Goal: Transaction & Acquisition: Purchase product/service

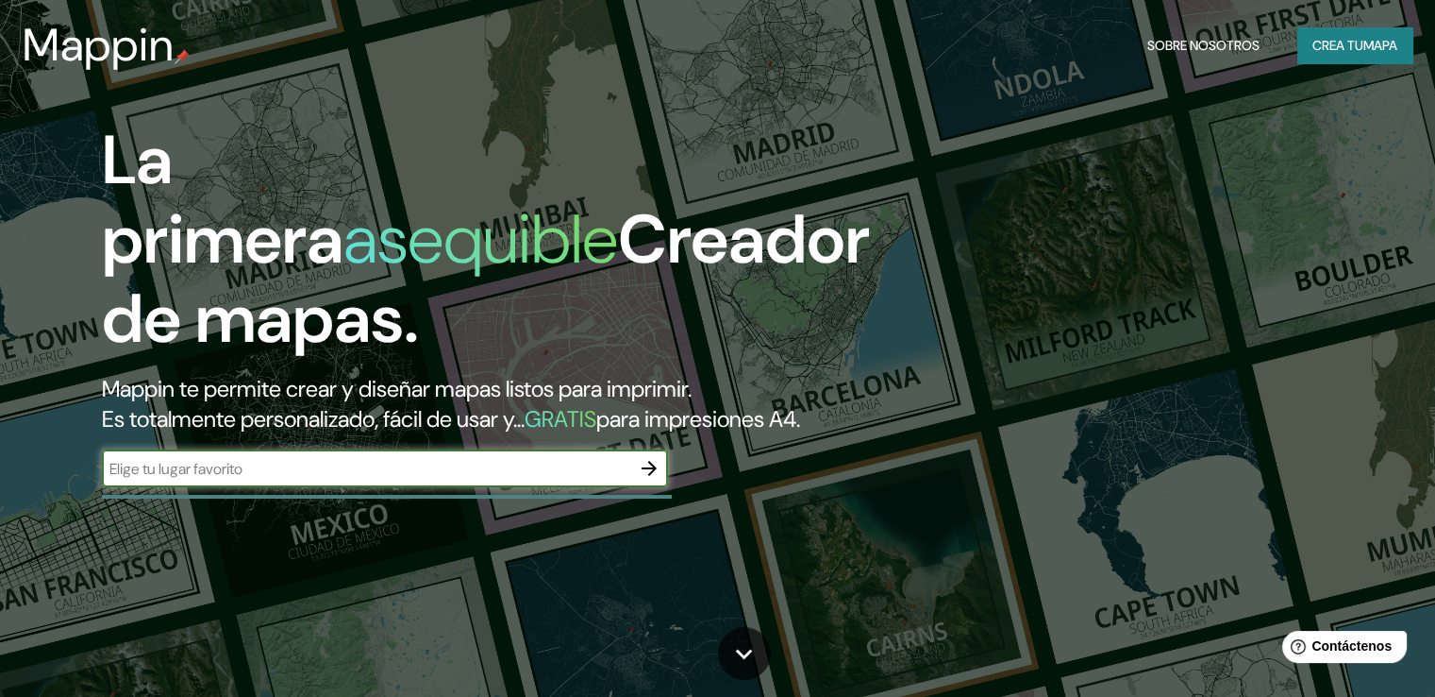
click at [343, 479] on input "text" at bounding box center [366, 469] width 529 height 22
type input "JAEN"
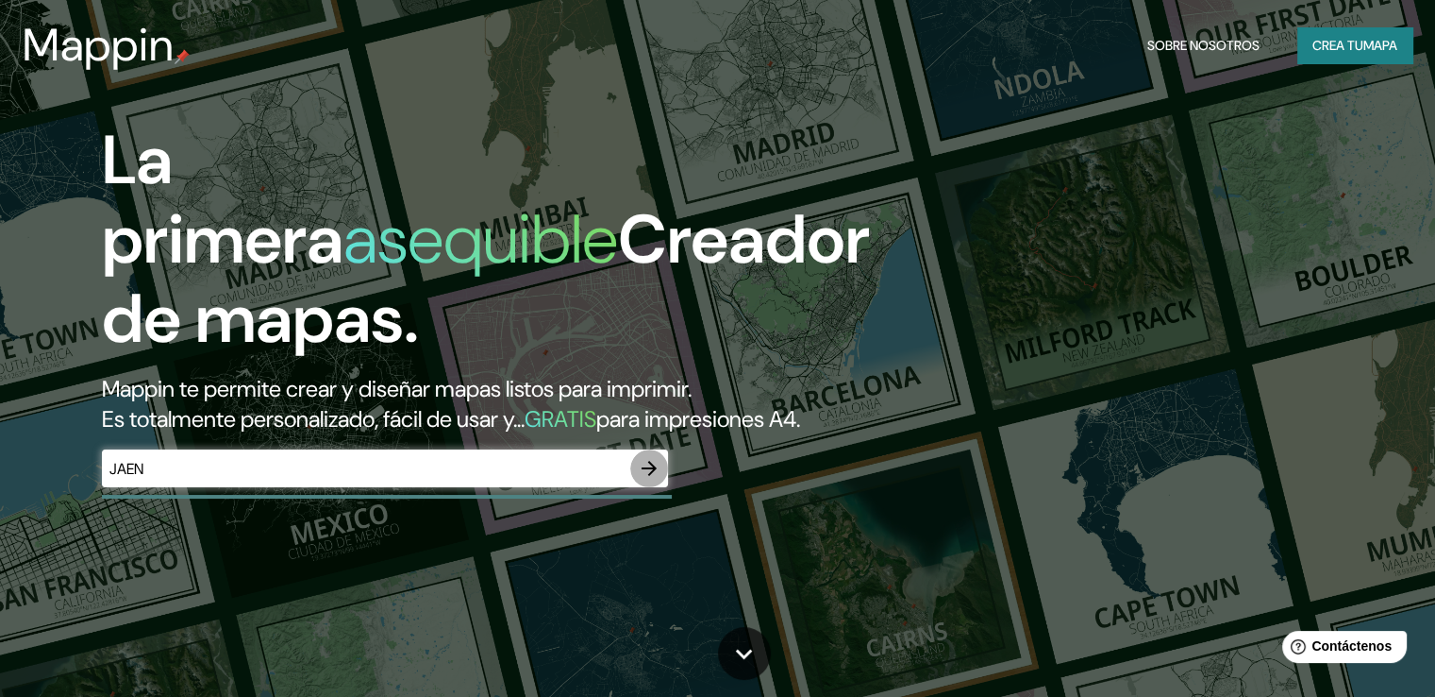
click at [649, 479] on icon "button" at bounding box center [649, 468] width 23 height 23
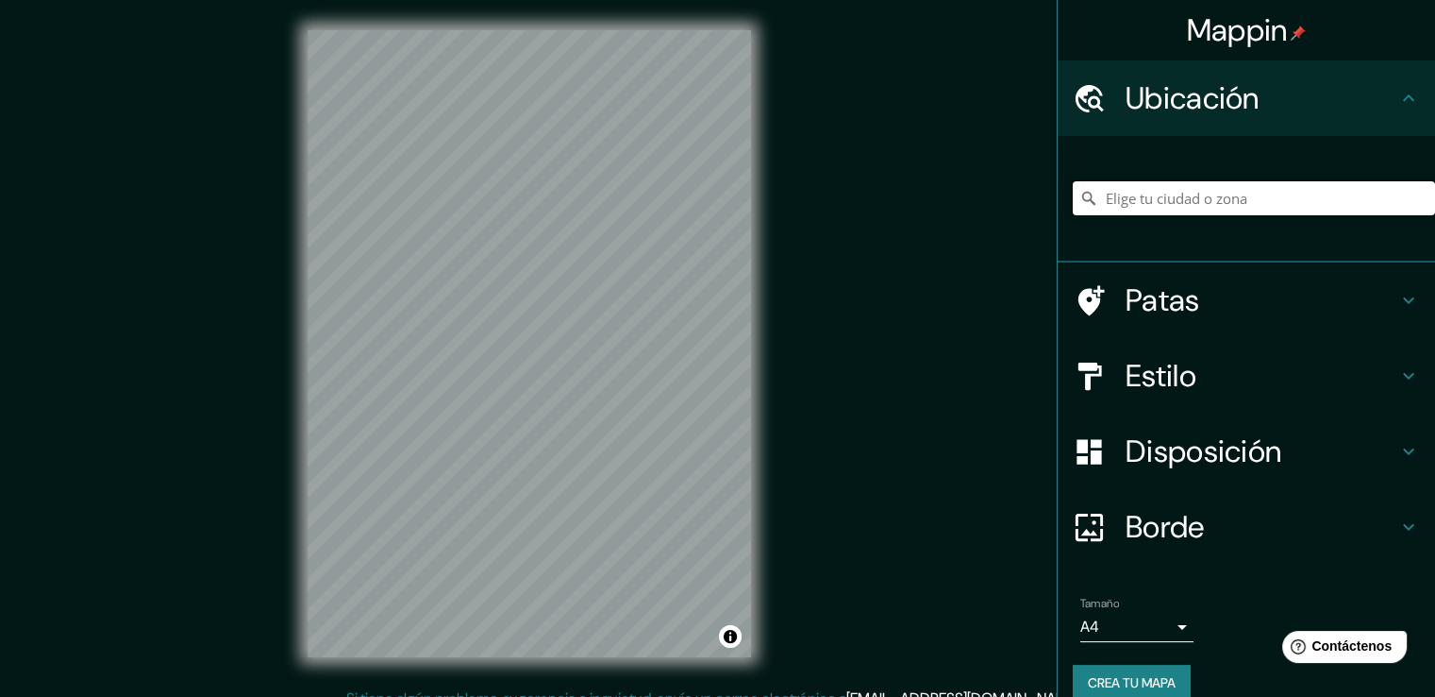
click at [1103, 200] on input "Elige tu ciudad o zona" at bounding box center [1254, 198] width 362 height 34
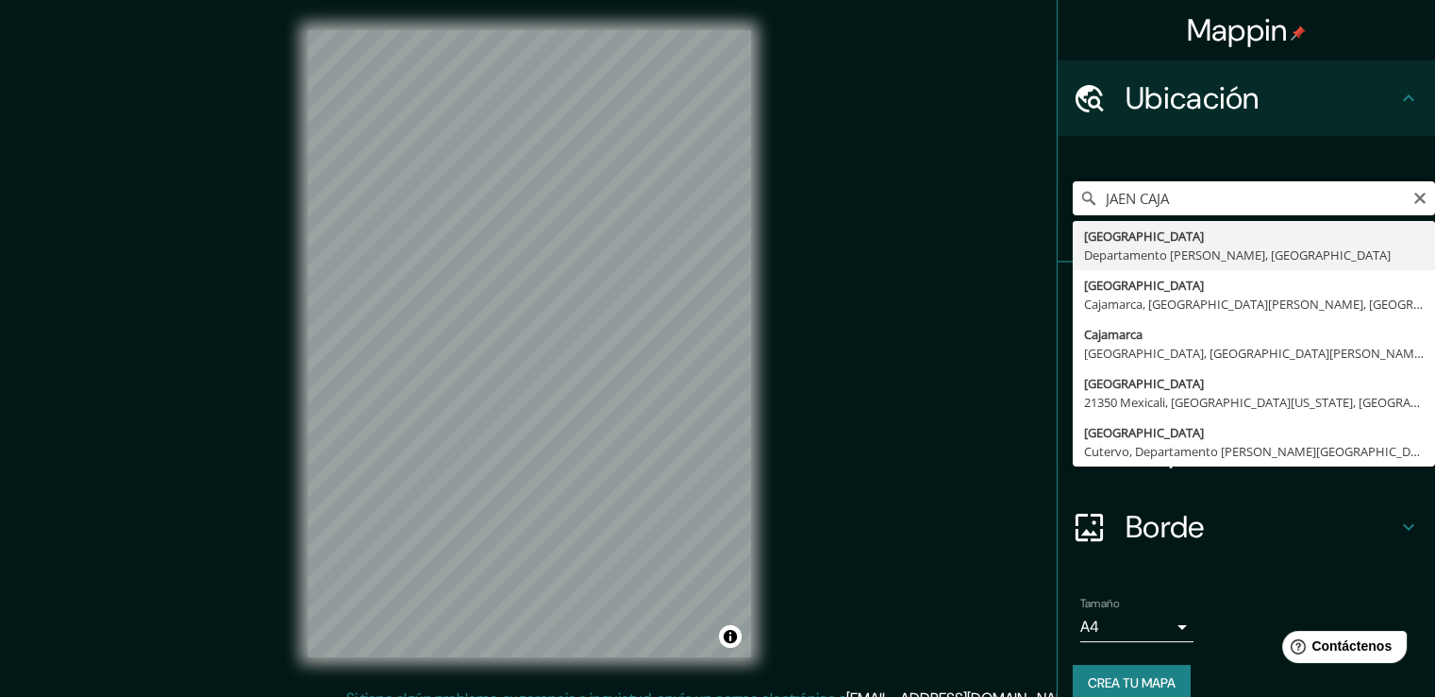
type input "[GEOGRAPHIC_DATA], [GEOGRAPHIC_DATA][PERSON_NAME], [GEOGRAPHIC_DATA]"
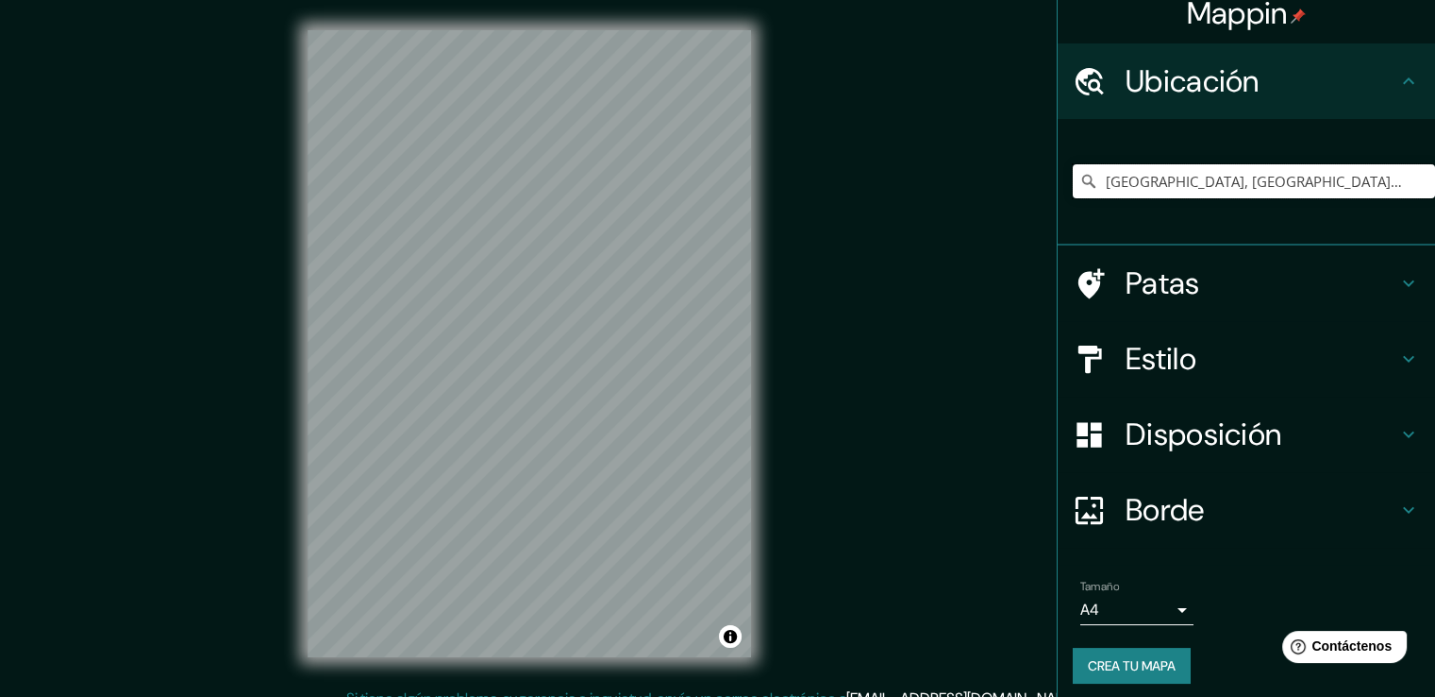
scroll to position [25, 0]
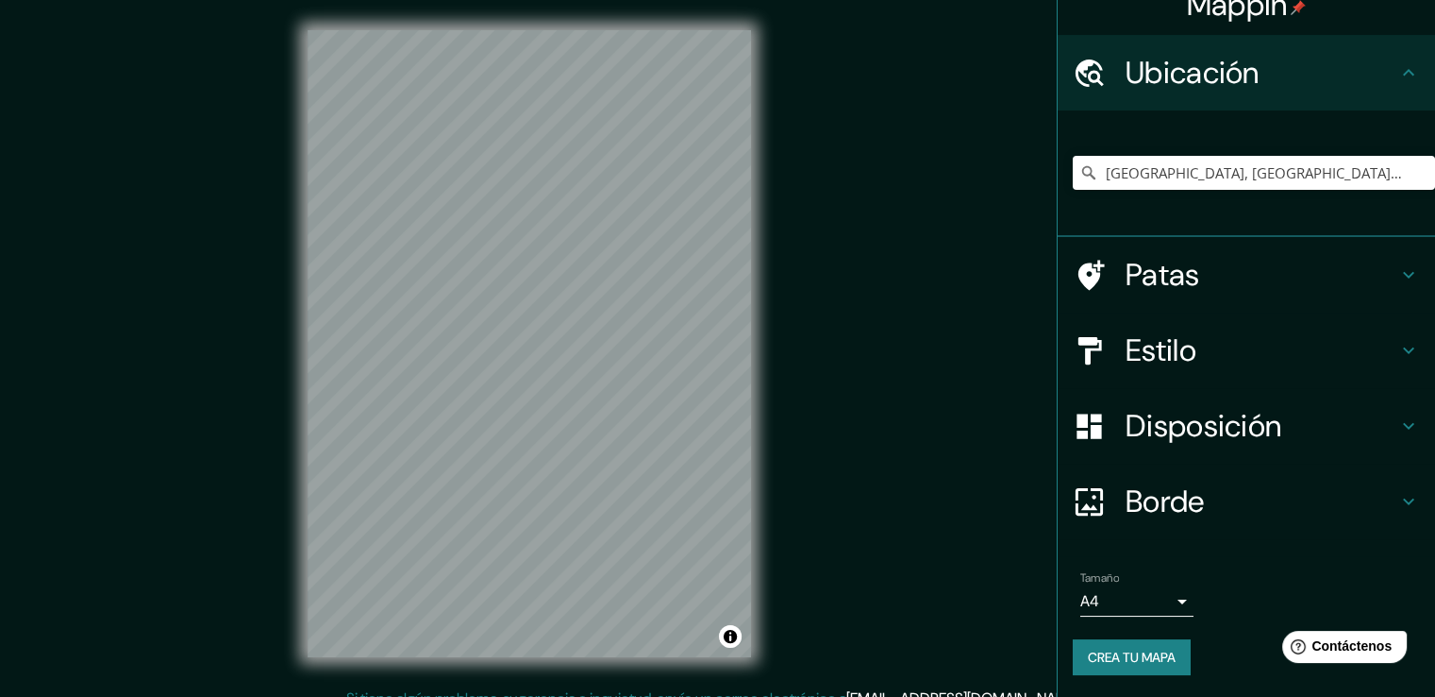
click at [1398, 348] on icon at bounding box center [1409, 350] width 23 height 23
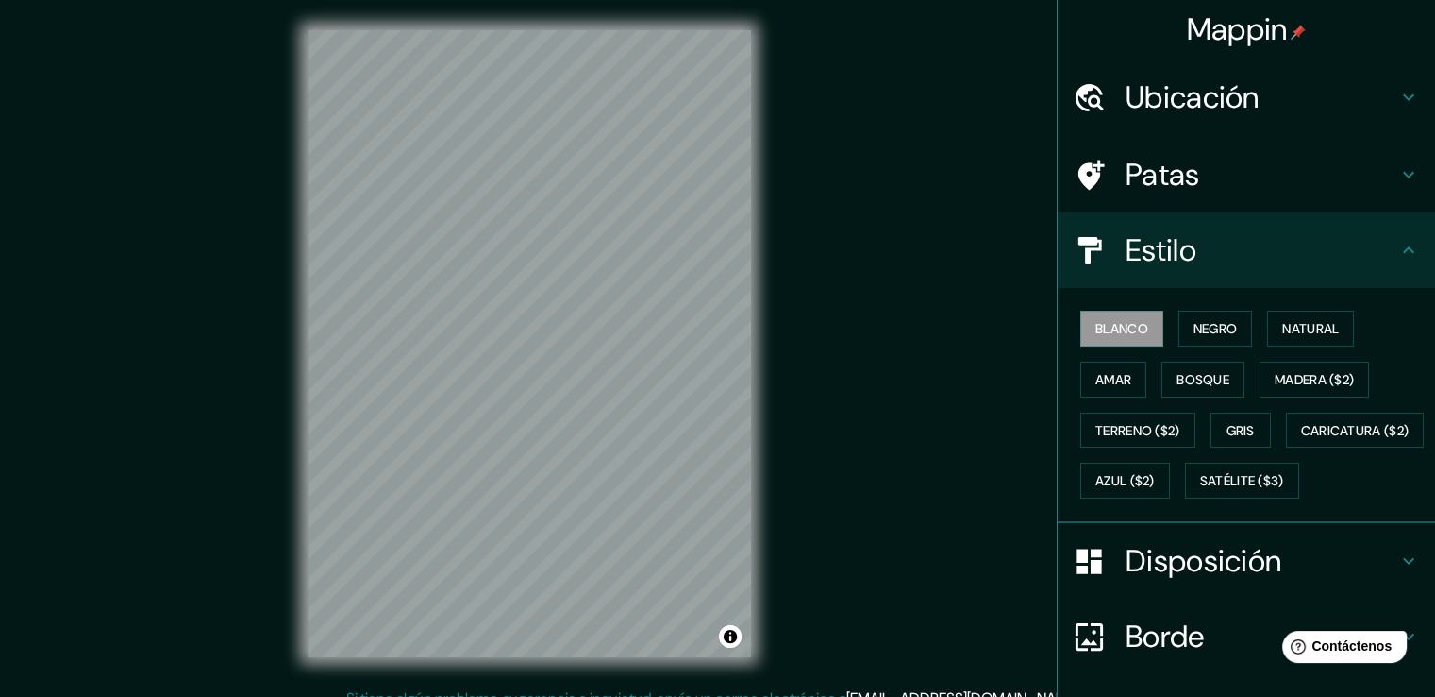
scroll to position [0, 0]
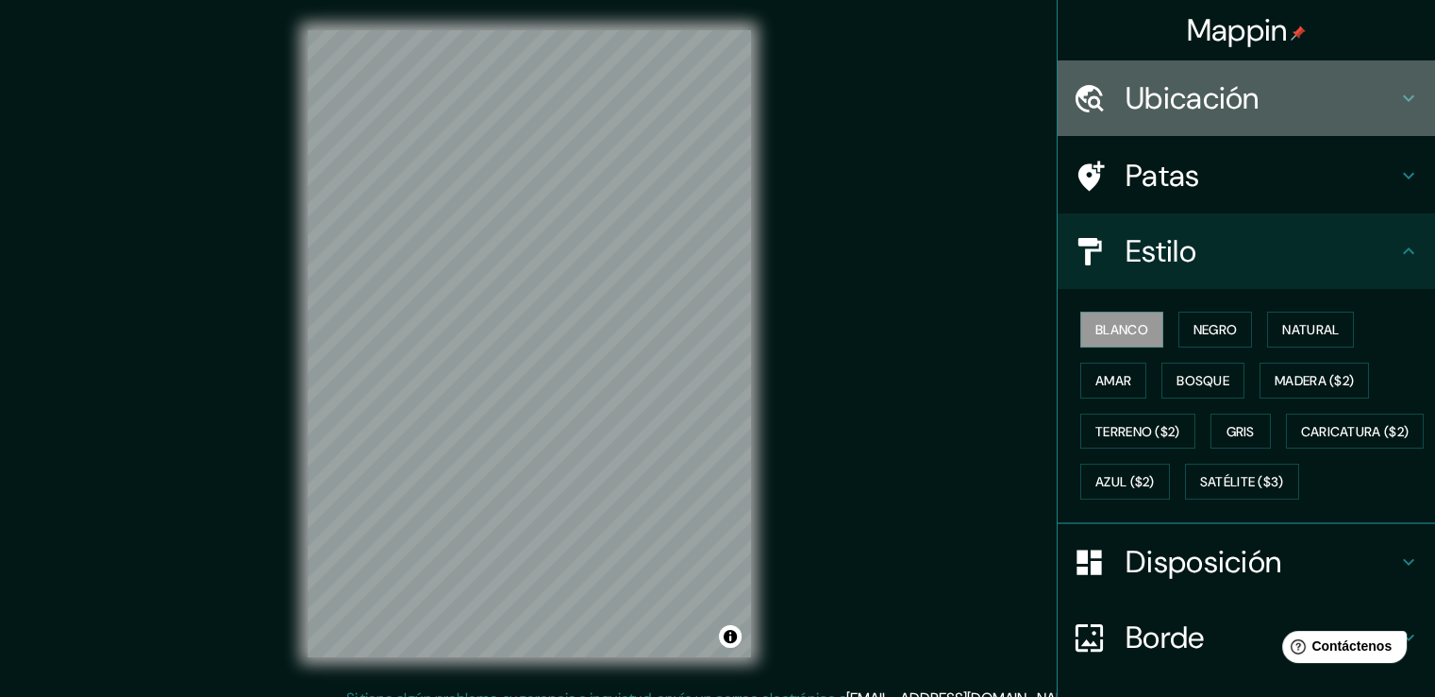
click at [1392, 84] on div "Ubicación" at bounding box center [1247, 98] width 378 height 76
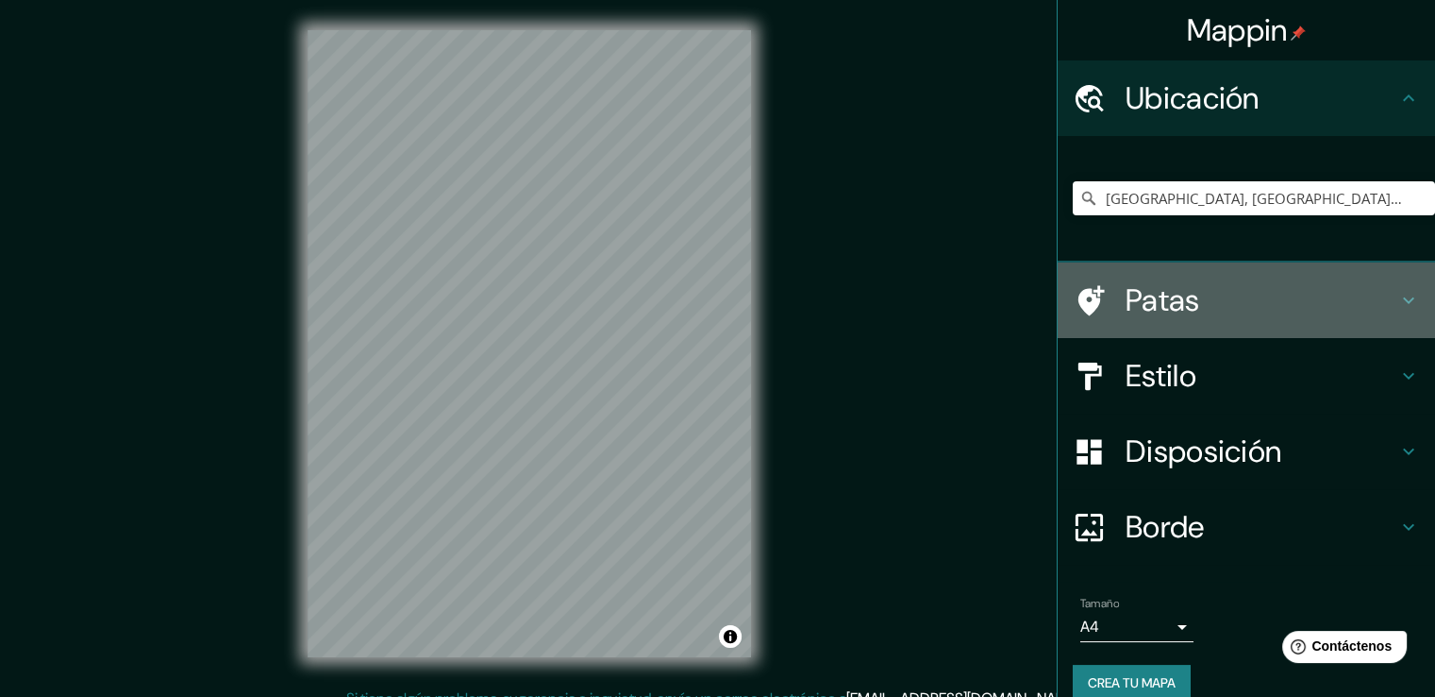
click at [1403, 287] on div "Patas" at bounding box center [1247, 300] width 378 height 76
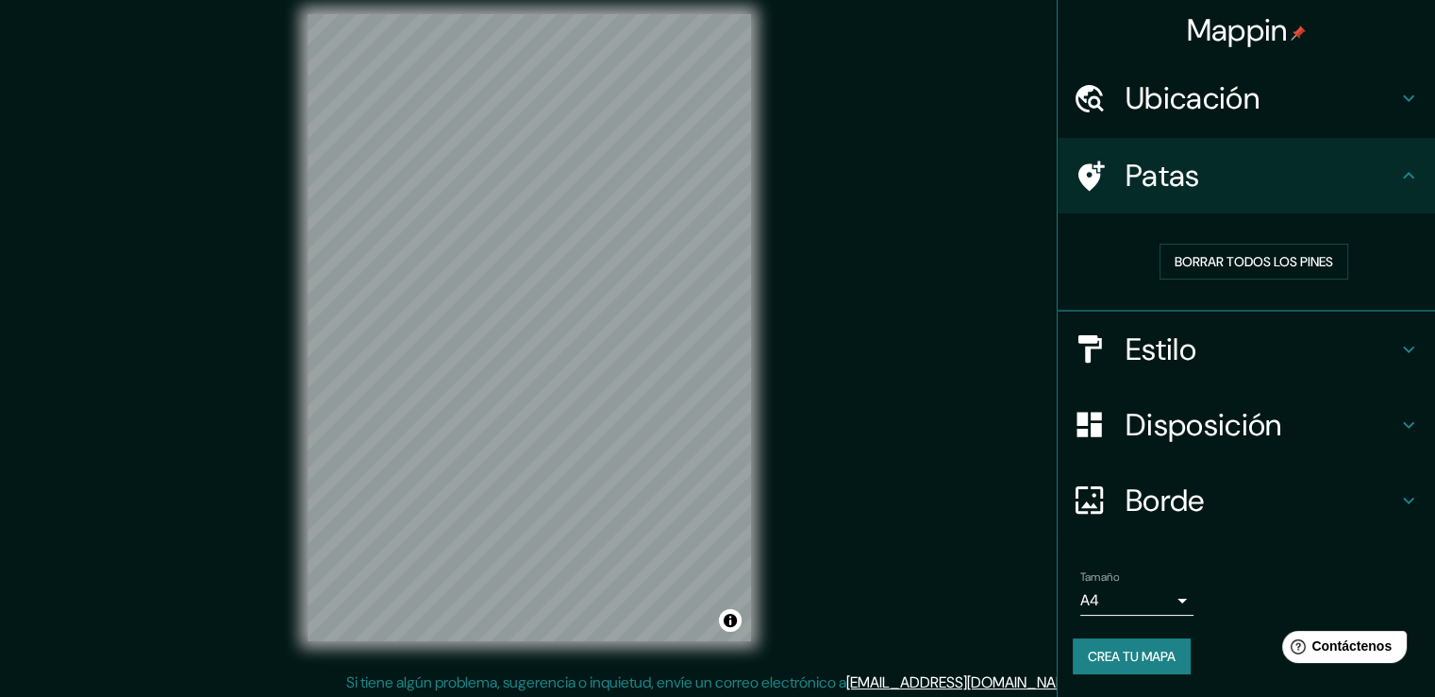
scroll to position [21, 0]
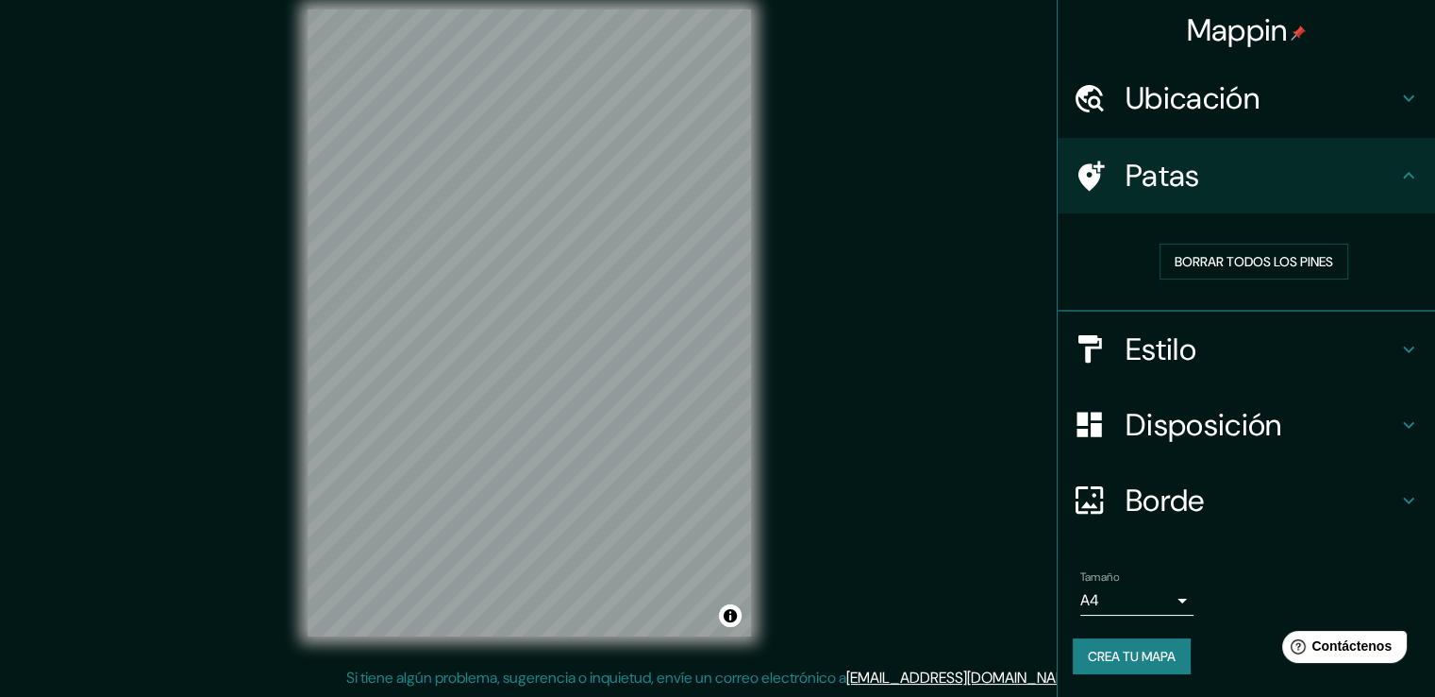
click at [1412, 341] on icon at bounding box center [1409, 349] width 23 height 23
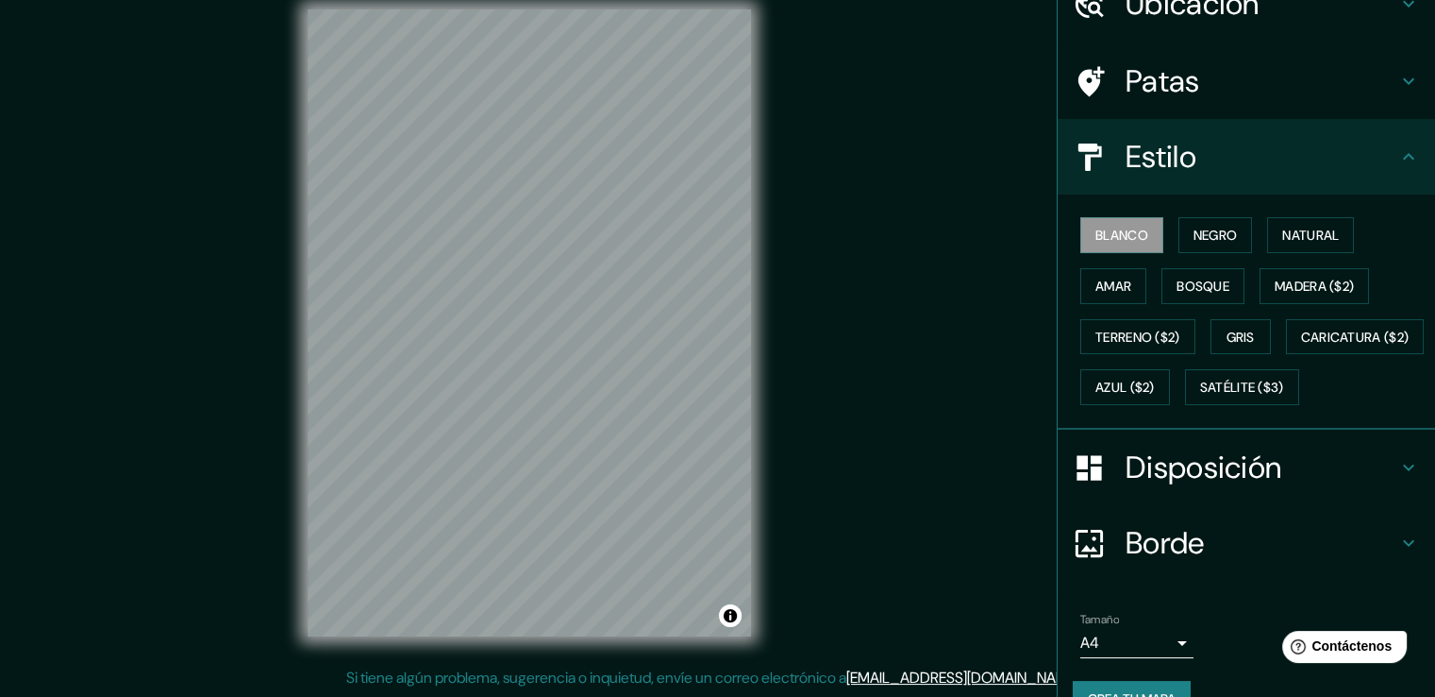
scroll to position [183, 0]
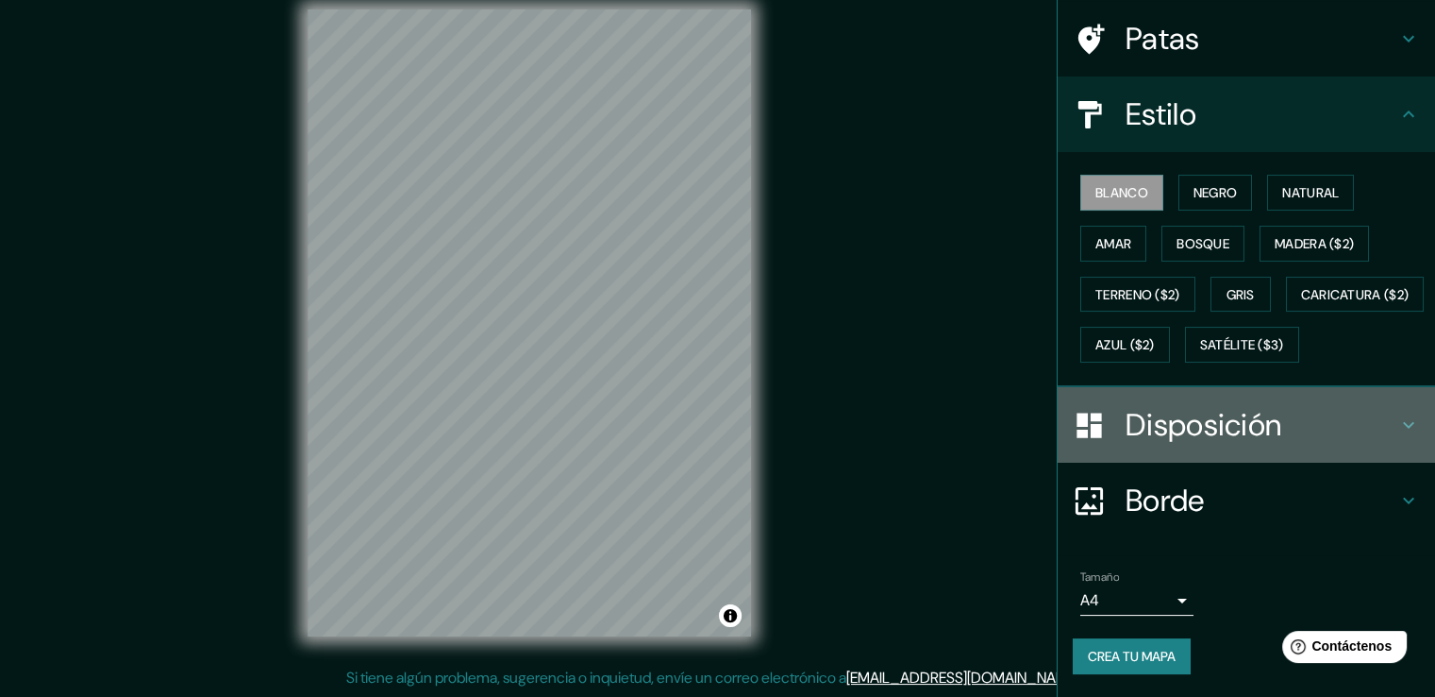
click at [1398, 425] on icon at bounding box center [1409, 424] width 23 height 23
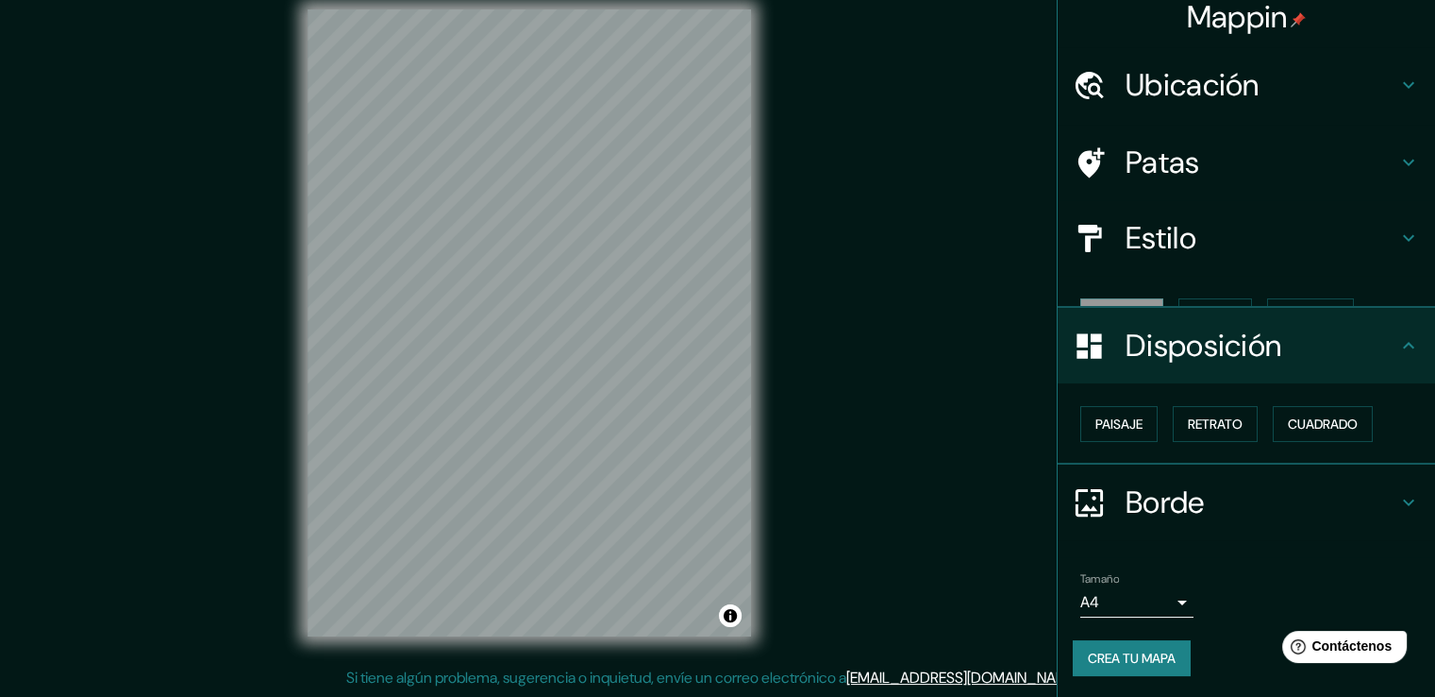
scroll to position [0, 0]
